Goal: Task Accomplishment & Management: Use online tool/utility

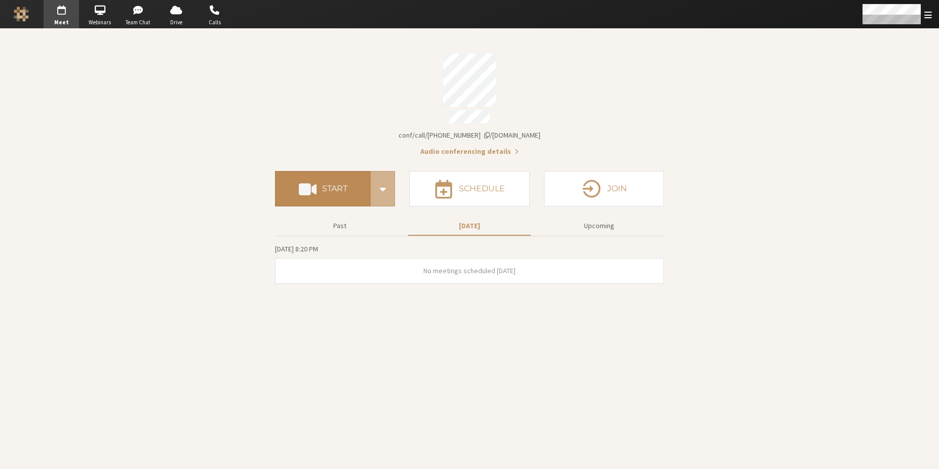
click at [321, 184] on button "Start" at bounding box center [323, 188] width 96 height 35
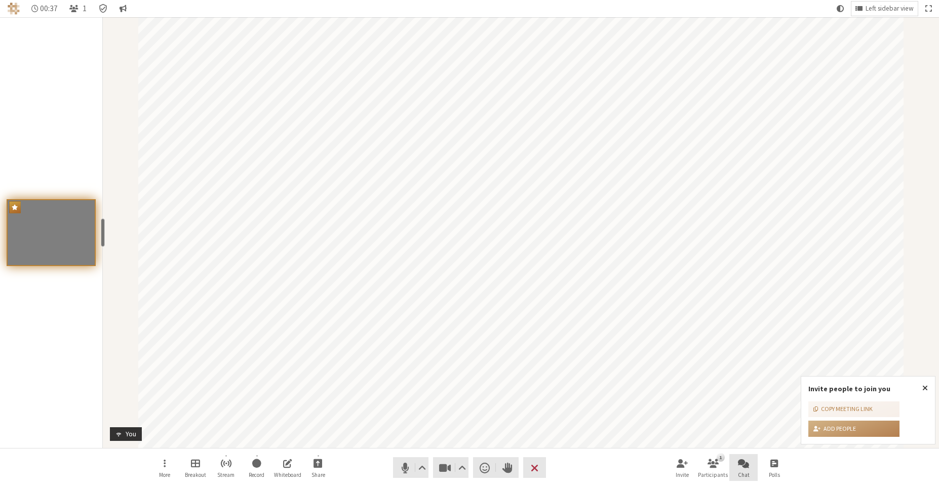
click at [753, 465] on button "Chat" at bounding box center [743, 467] width 28 height 27
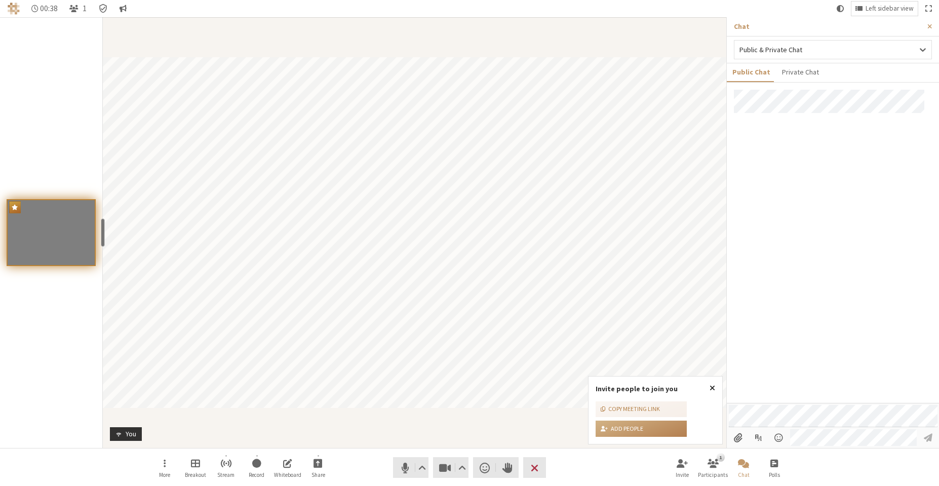
click at [716, 388] on button "Close popover" at bounding box center [712, 387] width 20 height 23
click at [826, 204] on div at bounding box center [833, 246] width 212 height 313
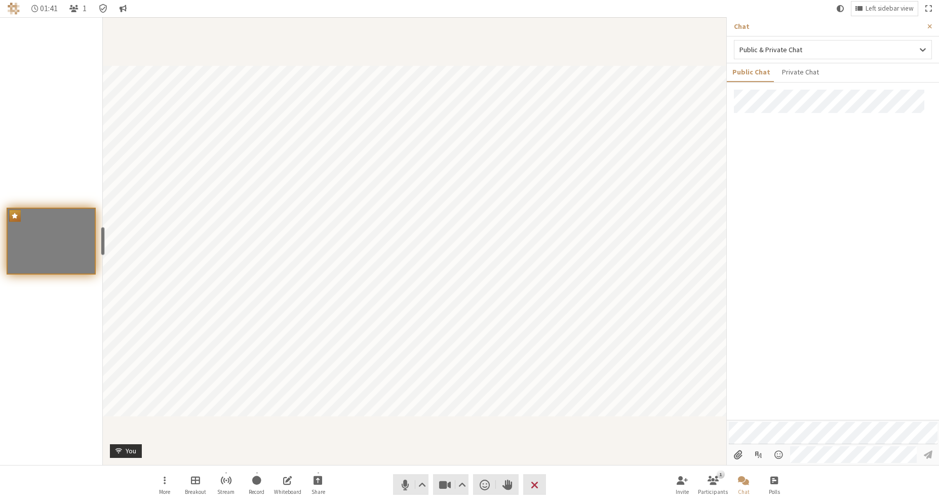
click at [879, 183] on div at bounding box center [833, 255] width 212 height 330
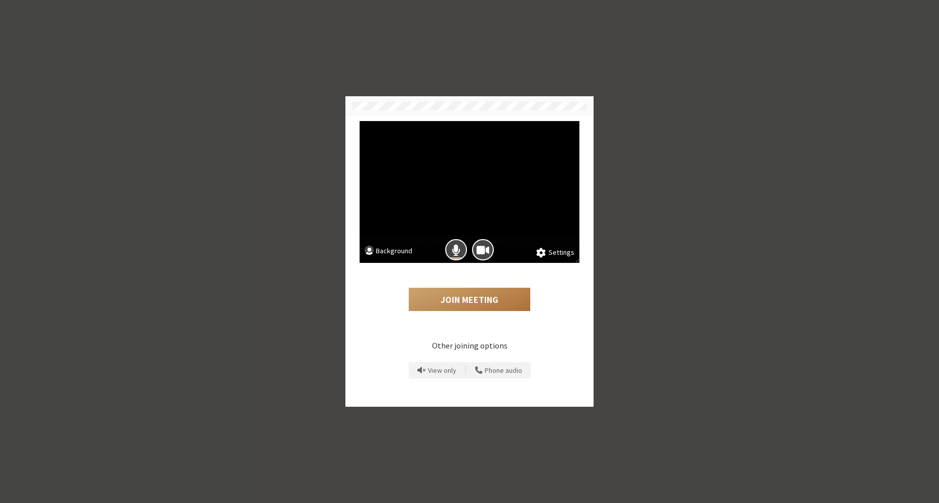
click at [462, 300] on button "Join Meeting" at bounding box center [470, 299] width 122 height 23
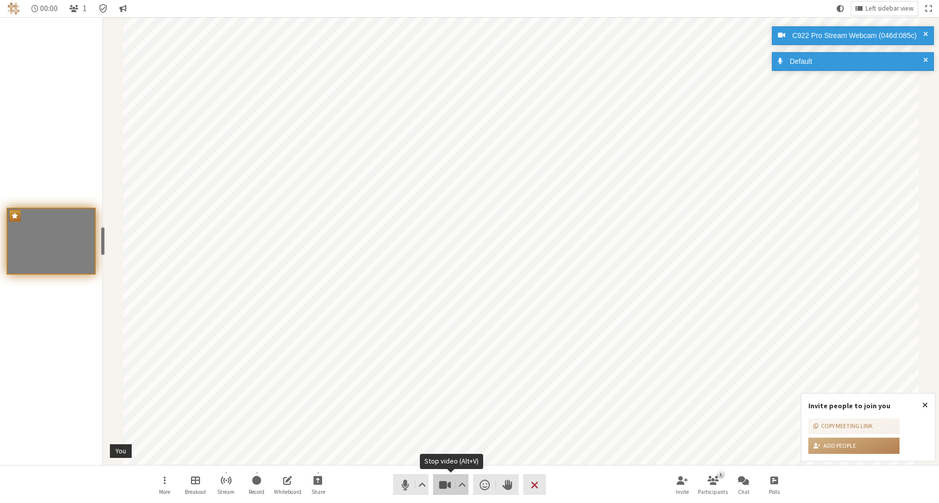
click at [447, 482] on span "Stop video (Alt+V)" at bounding box center [445, 484] width 14 height 14
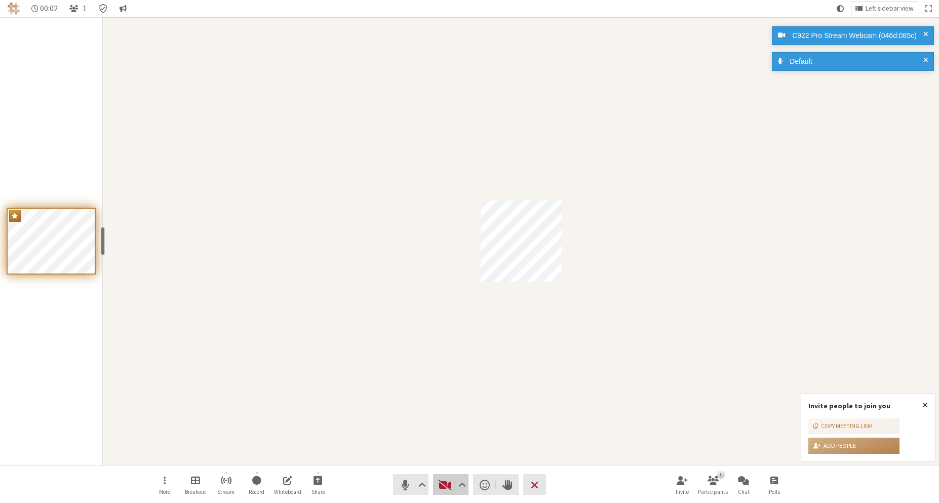
click at [447, 481] on span "Start video (Alt+V)" at bounding box center [445, 484] width 14 height 14
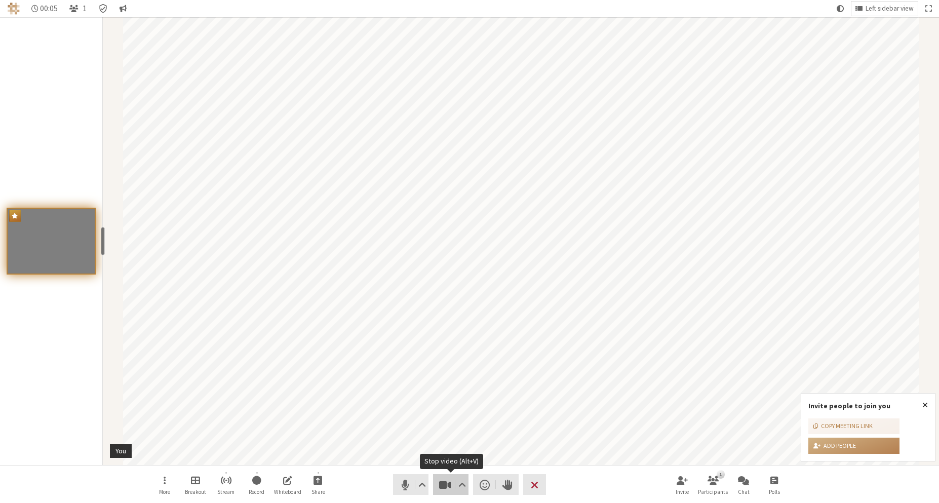
click at [446, 481] on span "Stop video (Alt+V)" at bounding box center [445, 484] width 14 height 14
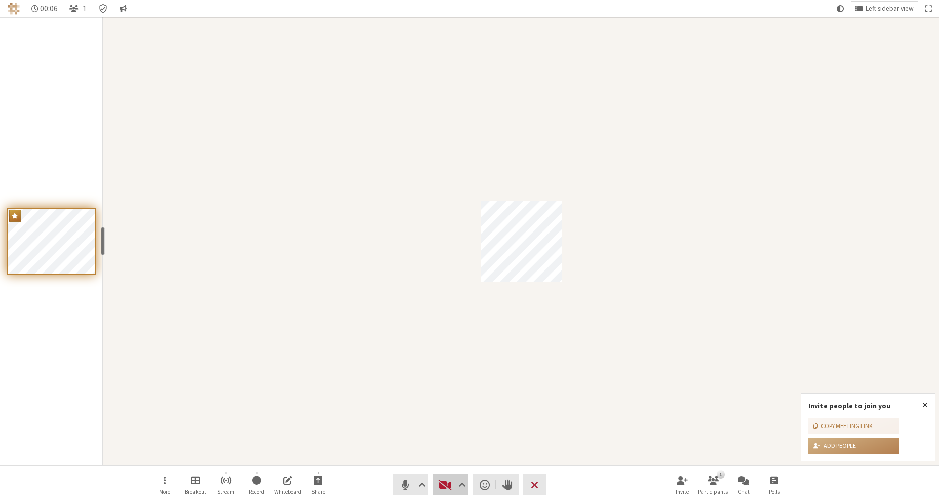
click at [447, 480] on span "Start video (Alt+V)" at bounding box center [445, 484] width 14 height 14
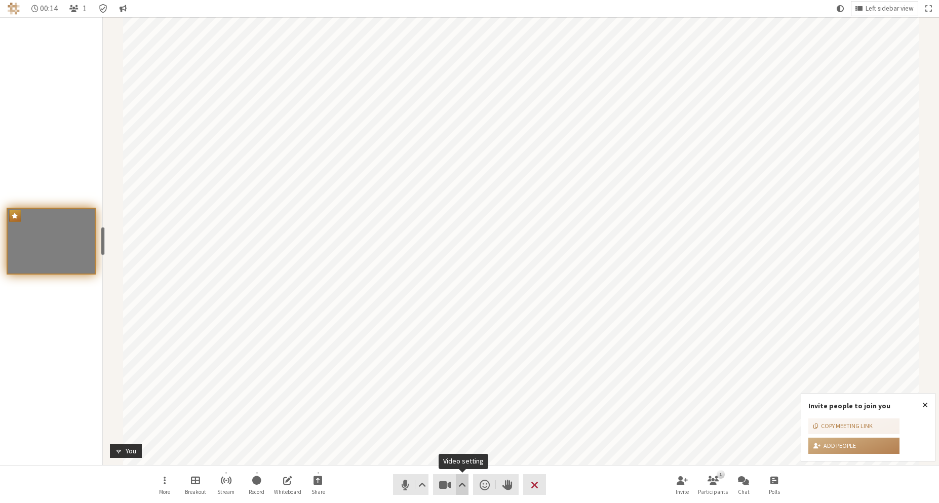
click at [465, 482] on span "Video setting" at bounding box center [462, 484] width 8 height 14
click at [460, 445] on span "Background & effects" at bounding box center [468, 447] width 106 height 7
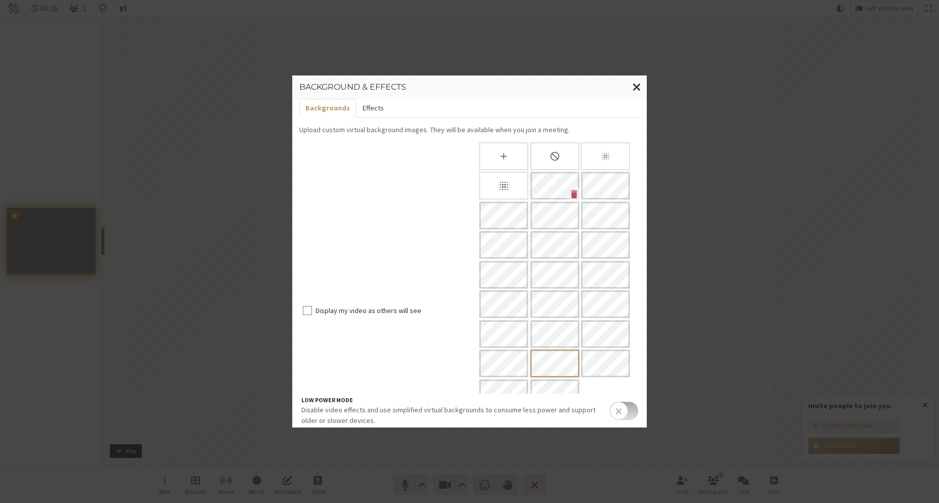
click at [376, 114] on button "Effects" at bounding box center [372, 108] width 33 height 19
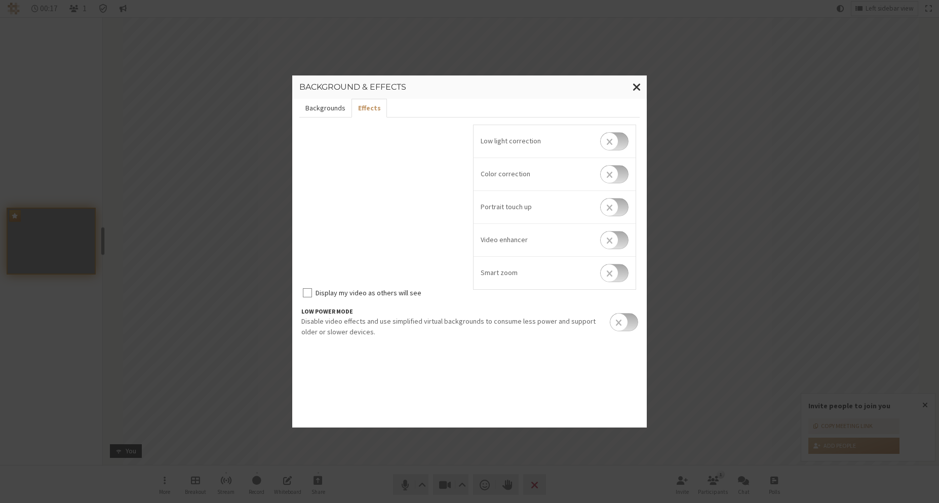
click at [331, 109] on button "Backgrounds" at bounding box center [325, 108] width 52 height 19
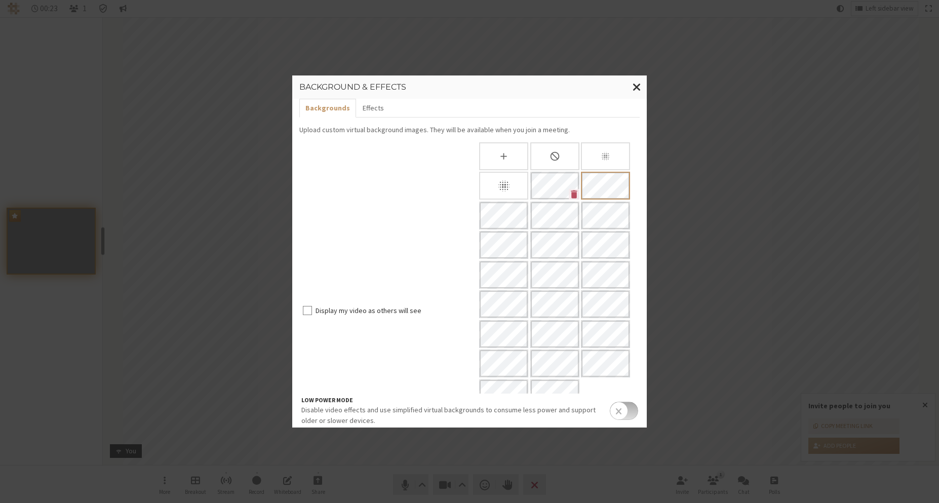
click at [622, 407] on input "checkbox" at bounding box center [624, 411] width 28 height 18
click at [368, 109] on button "Effects" at bounding box center [372, 108] width 33 height 19
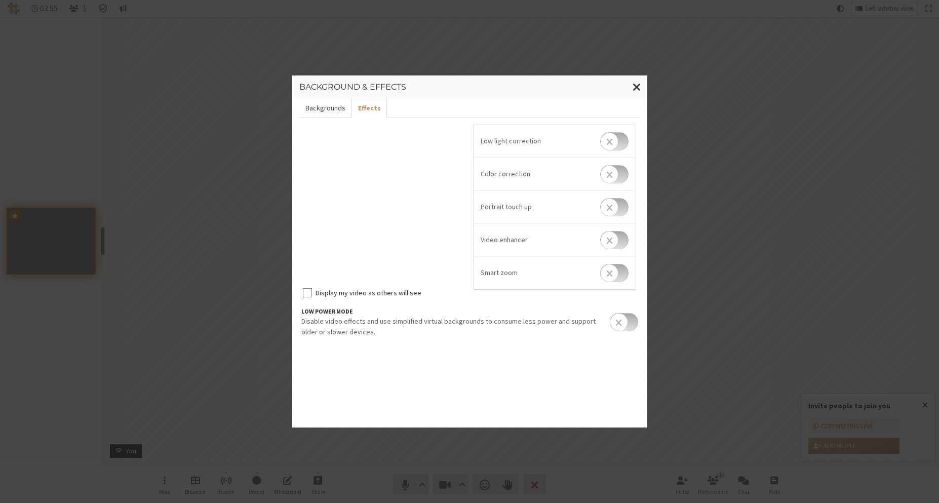
click at [330, 110] on button "Backgrounds" at bounding box center [325, 108] width 52 height 19
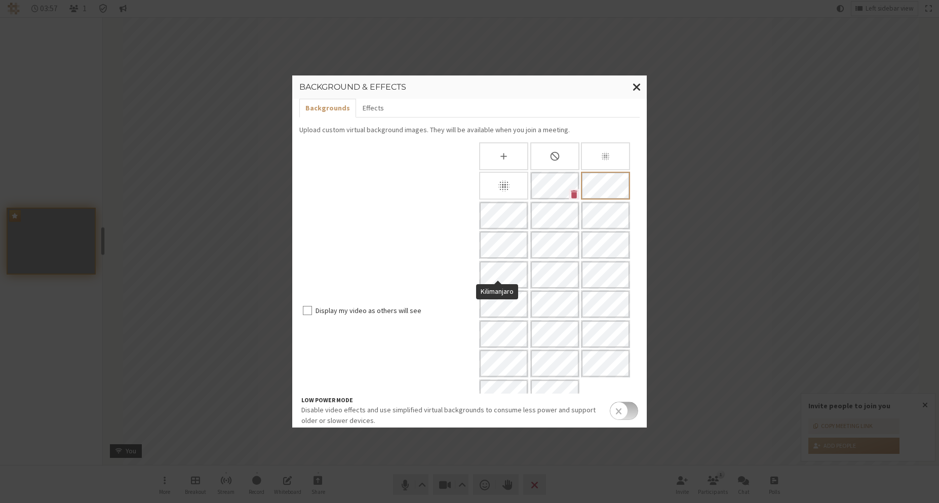
scroll to position [13, 0]
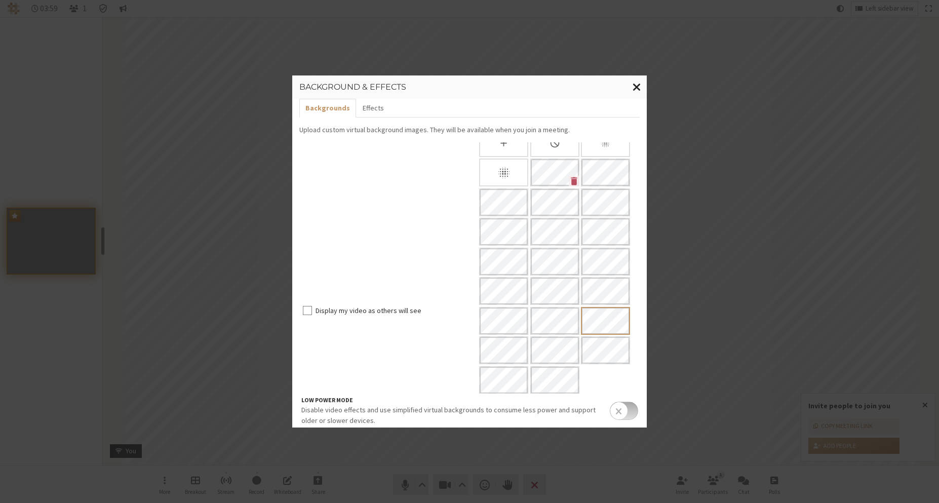
click at [639, 88] on span "Close modal" at bounding box center [636, 87] width 9 height 13
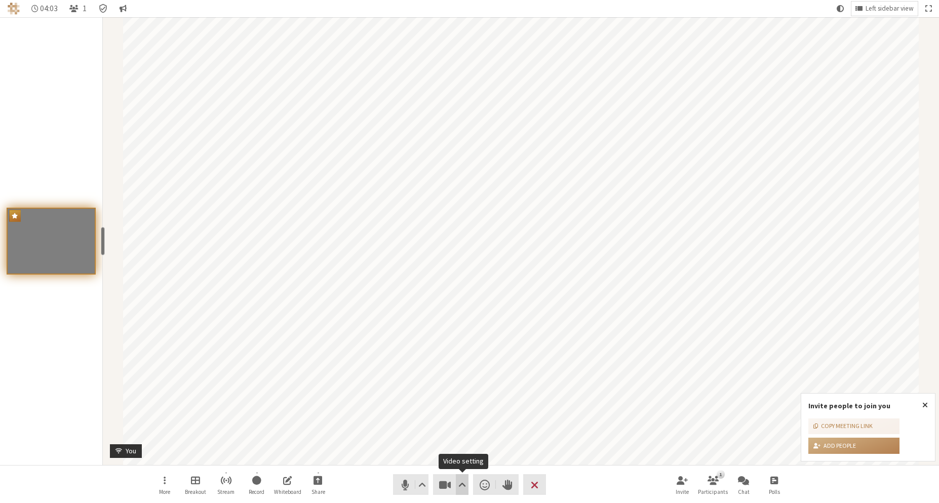
click at [464, 483] on span "Video setting" at bounding box center [462, 484] width 8 height 14
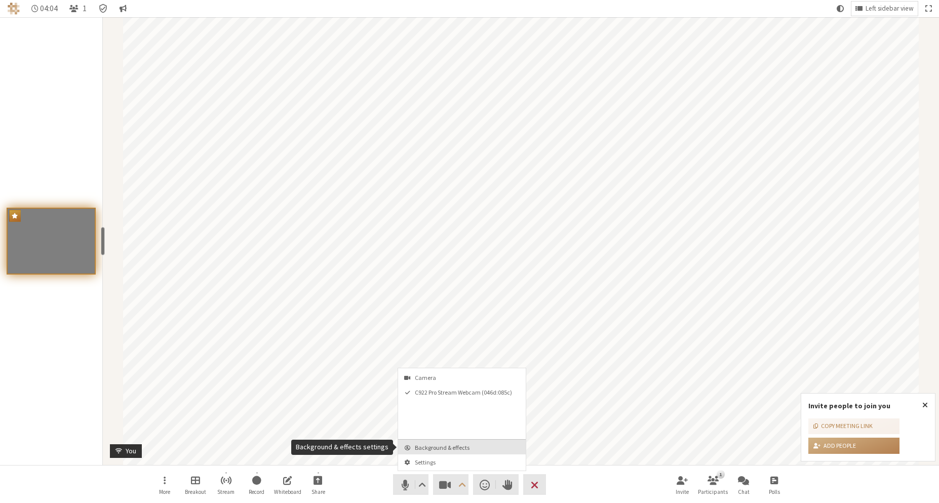
click at [460, 451] on span "Background & effects" at bounding box center [468, 447] width 106 height 7
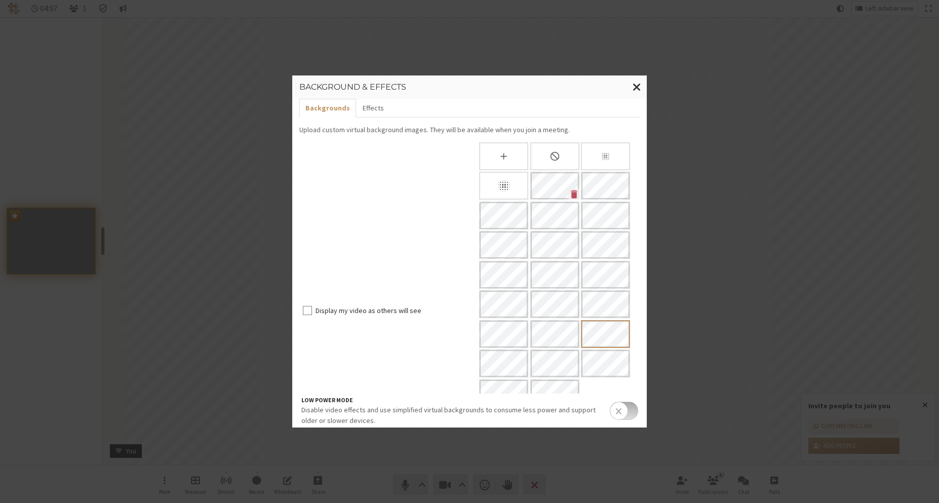
click at [561, 157] on div "None" at bounding box center [554, 156] width 49 height 28
click at [634, 92] on span "Close modal" at bounding box center [636, 87] width 9 height 13
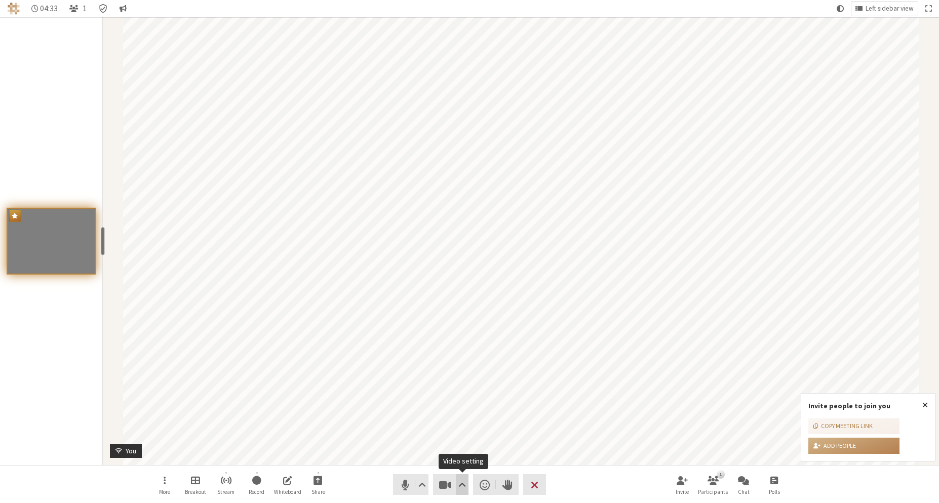
click at [463, 479] on span "Video setting" at bounding box center [462, 484] width 8 height 14
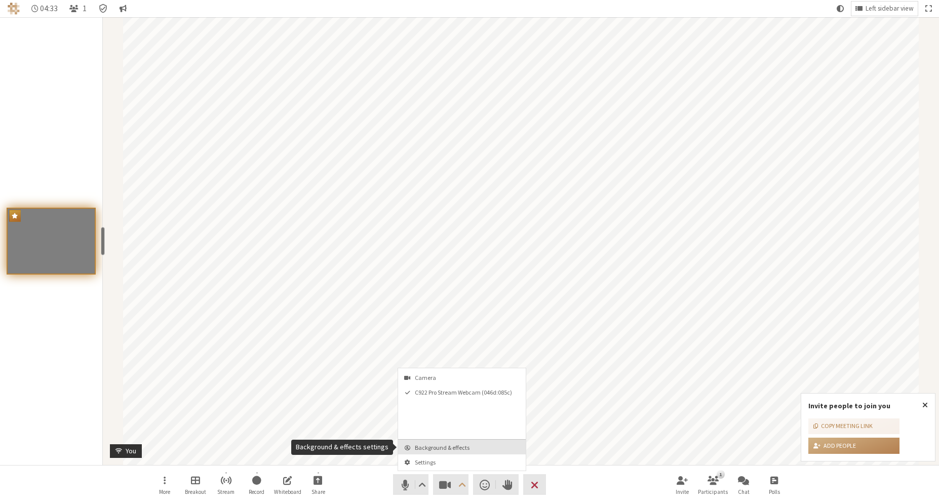
click at [443, 447] on span "Background & effects" at bounding box center [468, 447] width 106 height 7
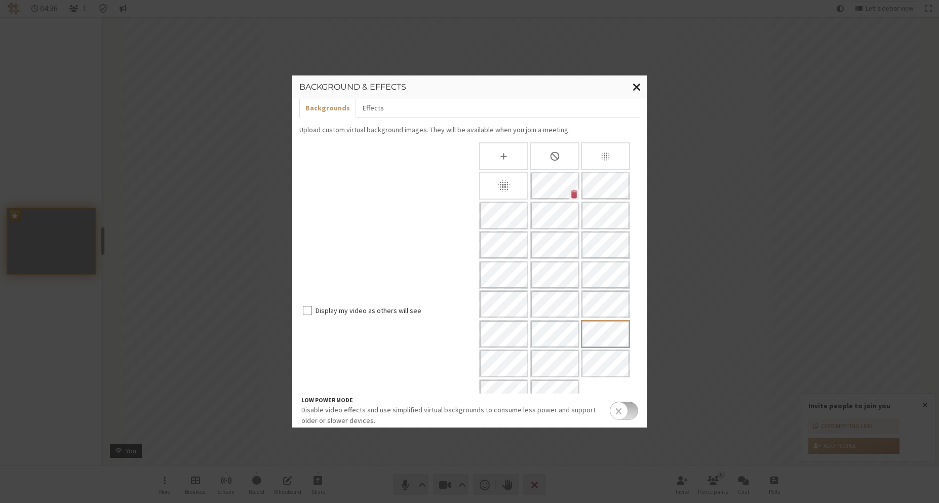
click at [632, 89] on span "Close modal" at bounding box center [636, 87] width 9 height 13
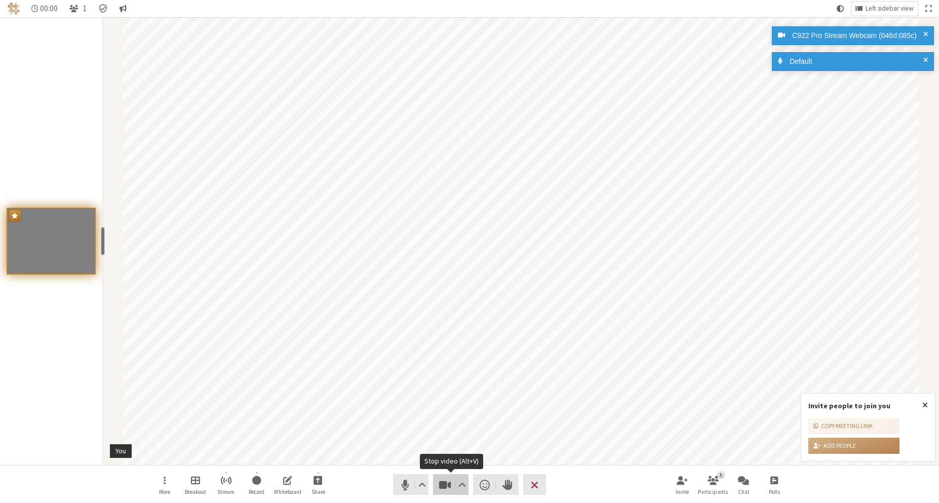
click at [446, 489] on span "Stop video (Alt+V)" at bounding box center [445, 484] width 14 height 14
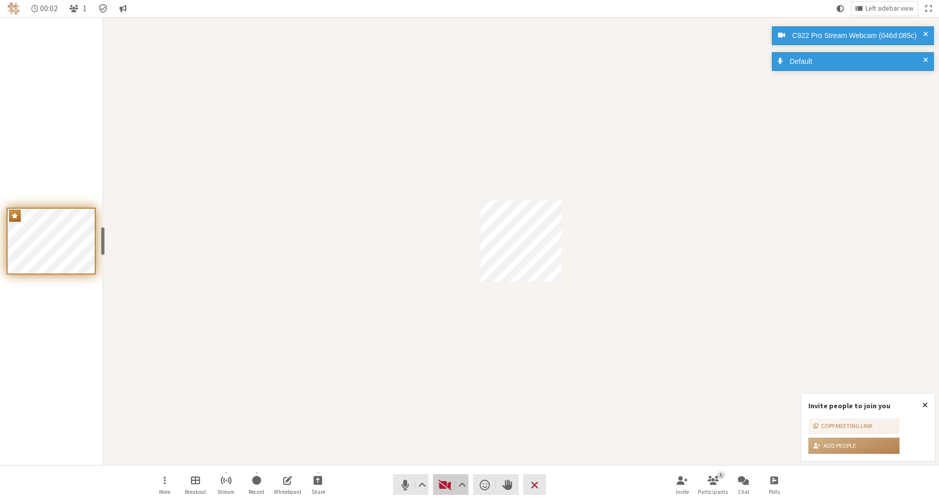
click at [445, 488] on span "Start video (Alt+V)" at bounding box center [445, 484] width 14 height 14
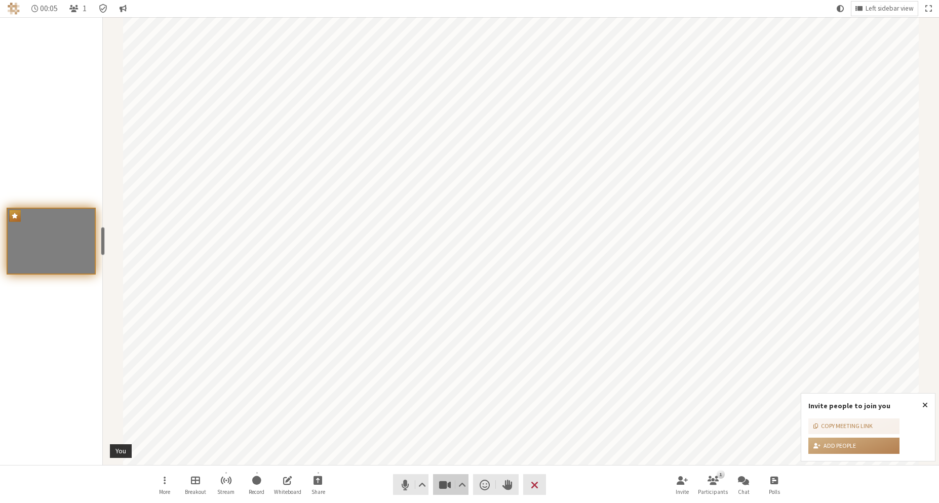
click at [445, 487] on span "Stop video (Alt+V)" at bounding box center [445, 484] width 14 height 14
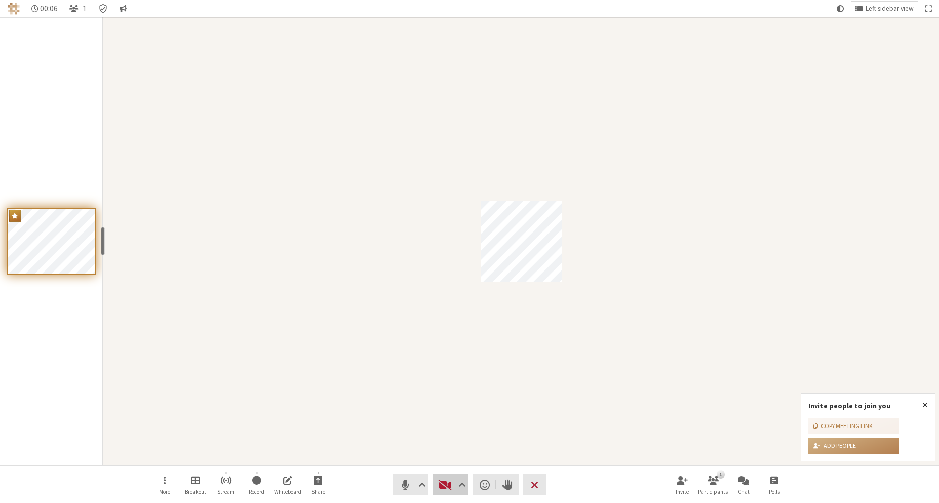
click at [444, 487] on span "Start video (Alt+V)" at bounding box center [445, 484] width 14 height 14
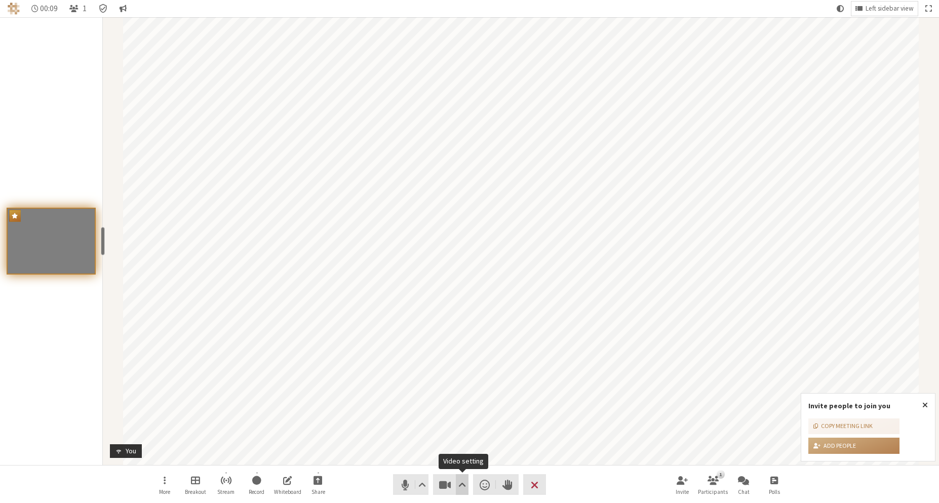
click at [460, 486] on span "Video setting" at bounding box center [462, 484] width 8 height 14
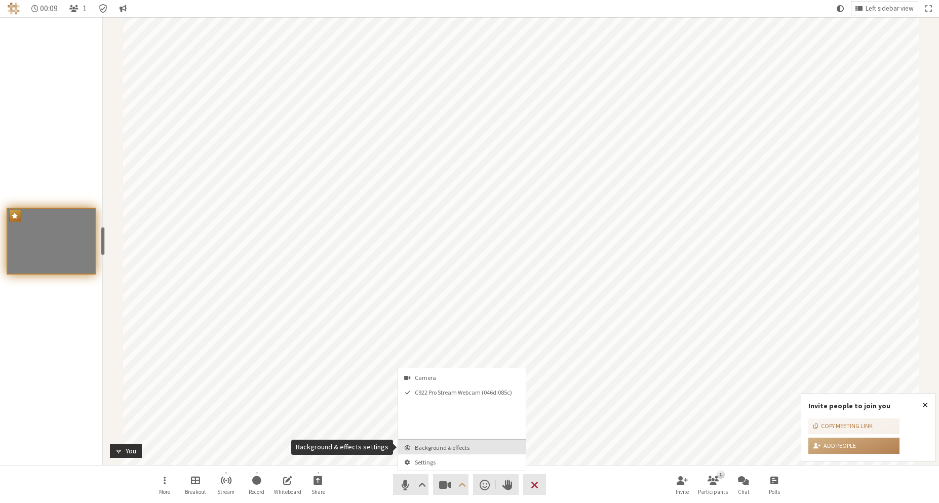
click at [465, 451] on button "Background & effects" at bounding box center [462, 447] width 128 height 15
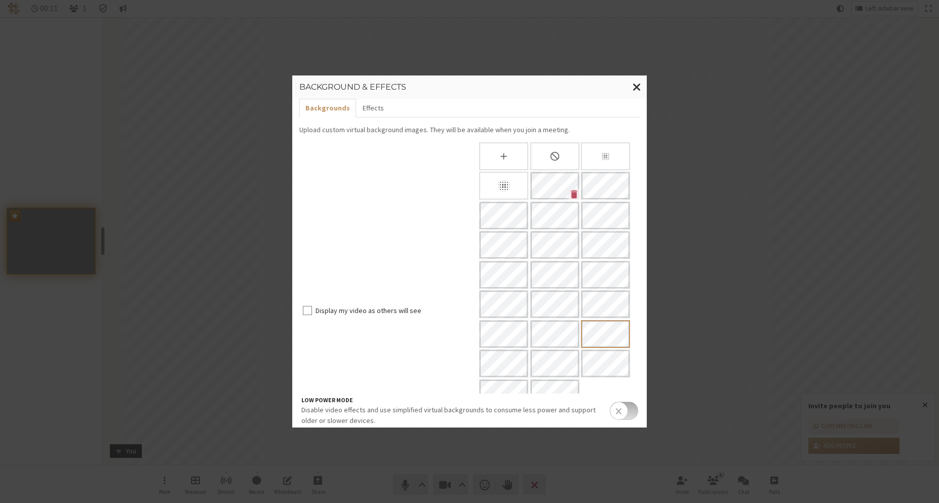
click at [622, 409] on input "checkbox" at bounding box center [624, 411] width 28 height 18
click at [620, 409] on input "checkbox" at bounding box center [624, 411] width 28 height 18
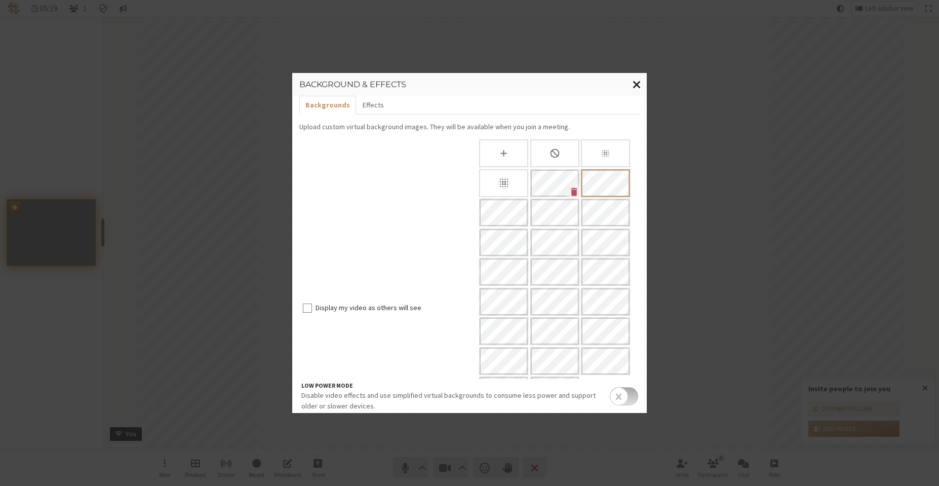
click at [635, 84] on span "Close modal" at bounding box center [636, 84] width 9 height 13
